Goal: Feedback & Contribution: Submit feedback/report problem

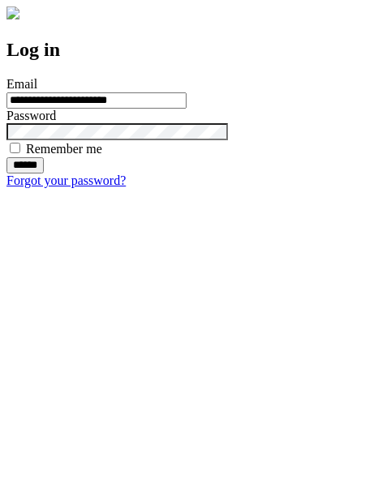
type input "**********"
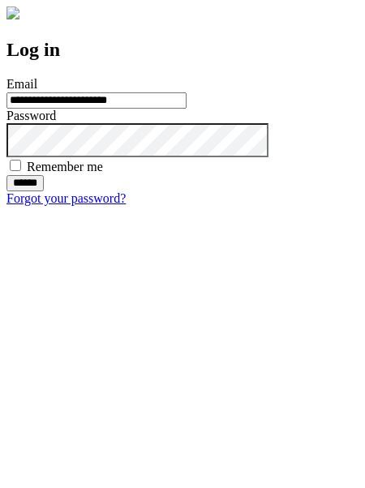
click at [44, 191] on input "******" at bounding box center [24, 183] width 37 height 16
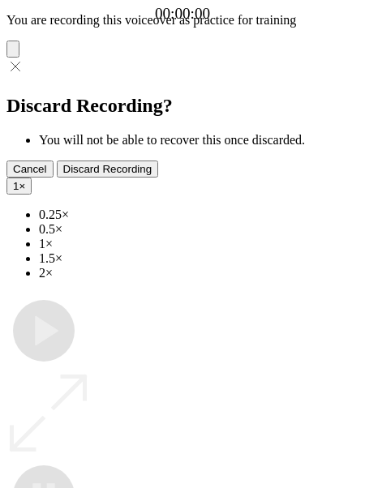
type input "**********"
